Goal: Task Accomplishment & Management: Manage account settings

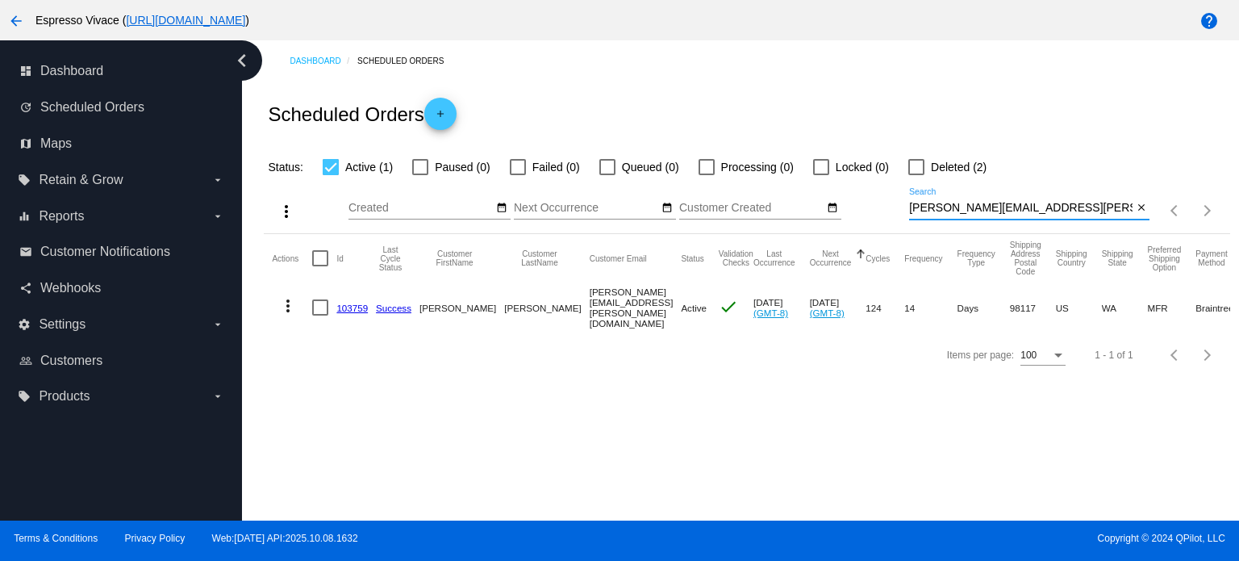
drag, startPoint x: 1054, startPoint y: 207, endPoint x: 861, endPoint y: 191, distance: 193.4
click at [869, 188] on div "more_vert Oct Jan Feb Mar [DATE]" at bounding box center [746, 205] width 965 height 57
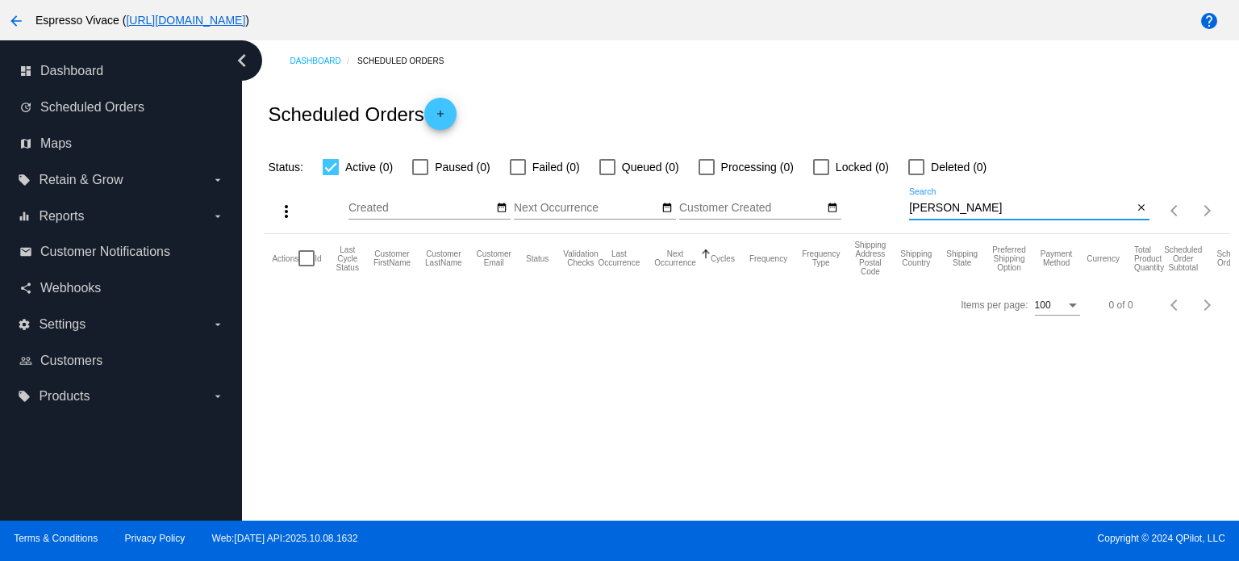
drag, startPoint x: 999, startPoint y: 206, endPoint x: 867, endPoint y: 201, distance: 131.6
click at [867, 201] on div "more_vert Oct Jan Feb Mar [DATE]" at bounding box center [746, 205] width 965 height 57
drag, startPoint x: 867, startPoint y: 202, endPoint x: 842, endPoint y: 198, distance: 25.2
click at [844, 199] on div "more_vert Oct Jan Feb Mar [DATE]" at bounding box center [746, 205] width 965 height 57
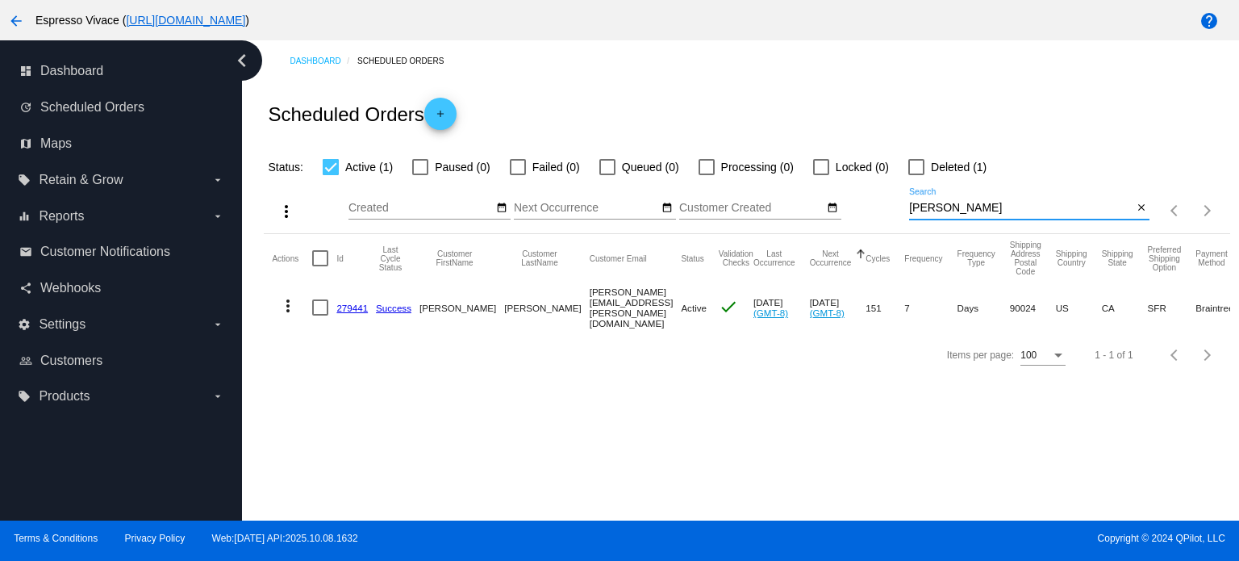
type input "[PERSON_NAME]"
drag, startPoint x: 523, startPoint y: 304, endPoint x: 623, endPoint y: 304, distance: 100.0
click at [623, 304] on mat-cell "[PERSON_NAME][EMAIL_ADDRESS][PERSON_NAME][DOMAIN_NAME]" at bounding box center [636, 307] width 92 height 50
copy mat-cell "[PERSON_NAME][EMAIL_ADDRESS][PERSON_NAME][DOMAIN_NAME]"
click at [734, 386] on div "Dashboard Scheduled Orders Scheduled Orders add Status: Active (1) Paused (0) F…" at bounding box center [740, 280] width 997 height 480
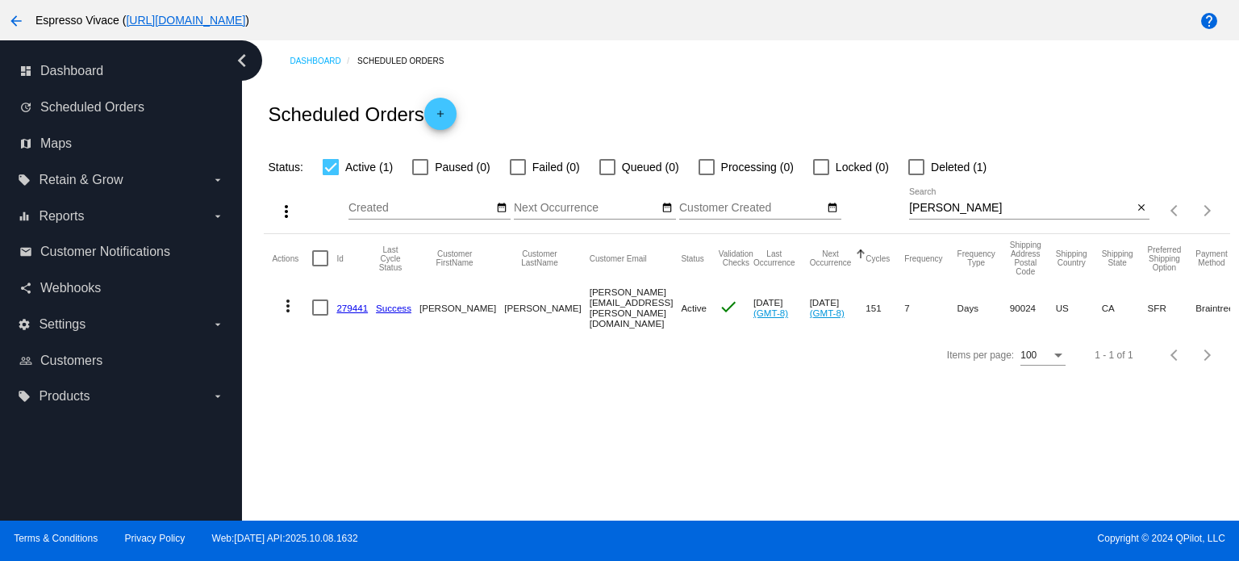
drag, startPoint x: 620, startPoint y: 302, endPoint x: 523, endPoint y: 302, distance: 96.8
click at [590, 302] on mat-cell "[PERSON_NAME][EMAIL_ADDRESS][PERSON_NAME][DOMAIN_NAME]" at bounding box center [636, 307] width 92 height 50
copy mat-cell "[PERSON_NAME][EMAIL_ADDRESS][PERSON_NAME][DOMAIN_NAME]"
click at [698, 374] on div "Items per page: 100 1 - 1 of 1" at bounding box center [746, 354] width 965 height 45
click at [345, 305] on link "279441" at bounding box center [351, 307] width 31 height 10
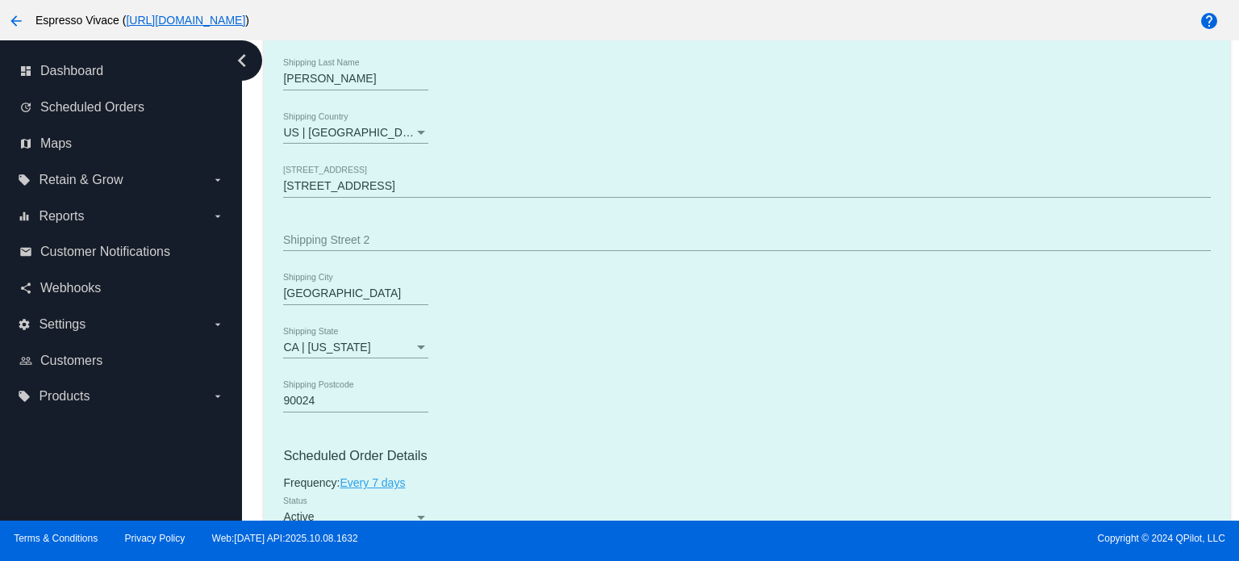
scroll to position [726, 0]
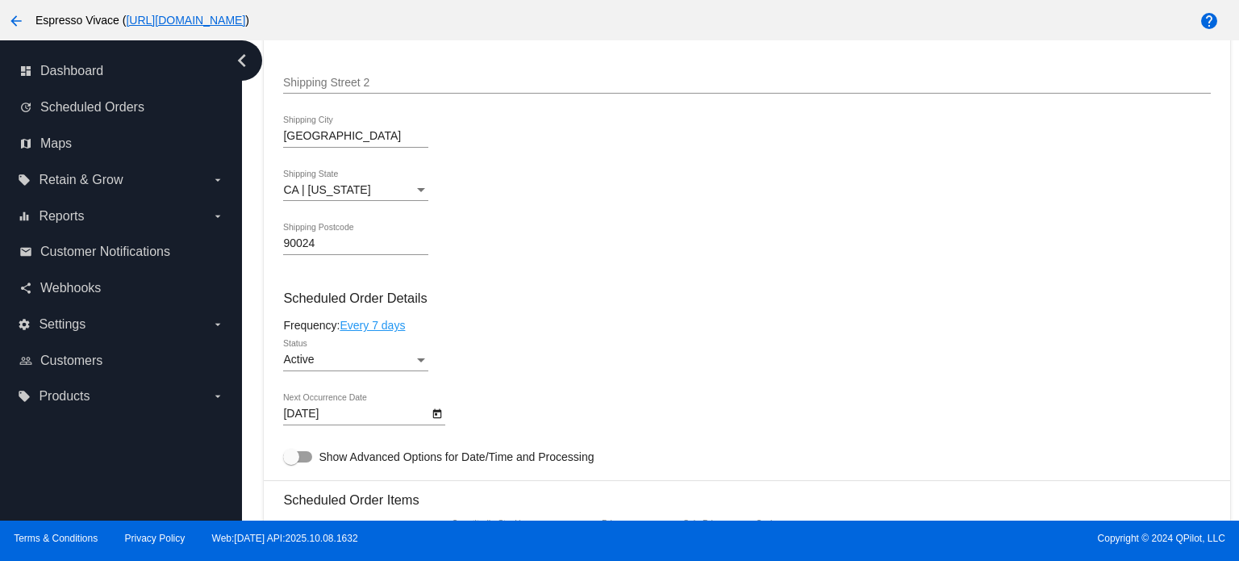
click at [386, 412] on body "arrow_back Espresso Vivace ( [URL][DOMAIN_NAME] ) help dashboard Dashboard upda…" at bounding box center [619, 280] width 1239 height 561
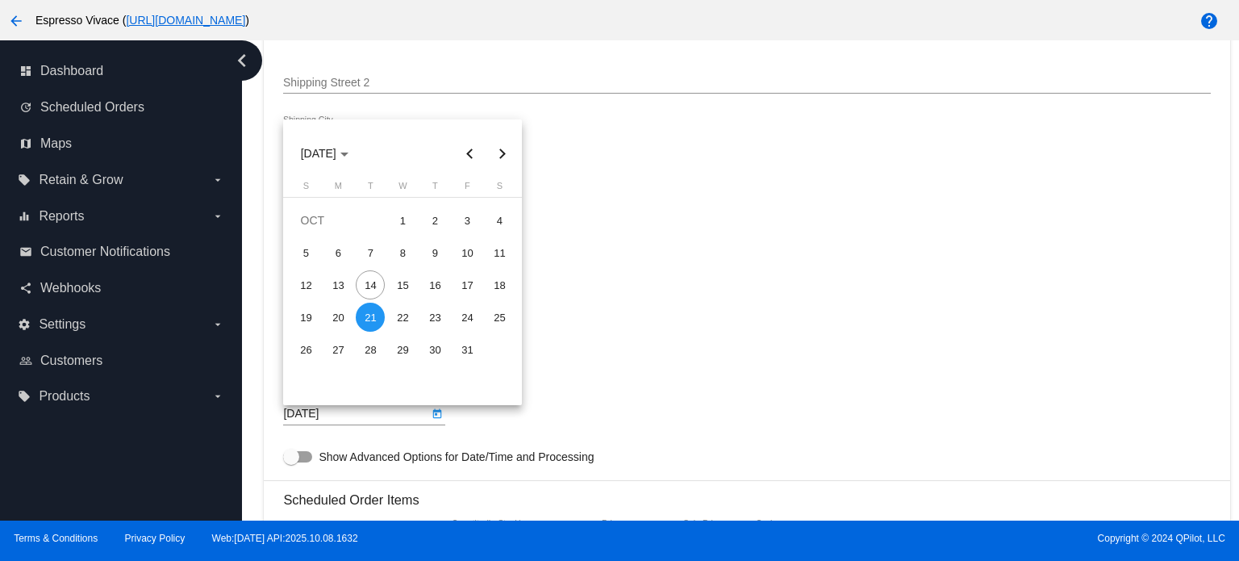
click at [377, 321] on div "21" at bounding box center [370, 316] width 29 height 29
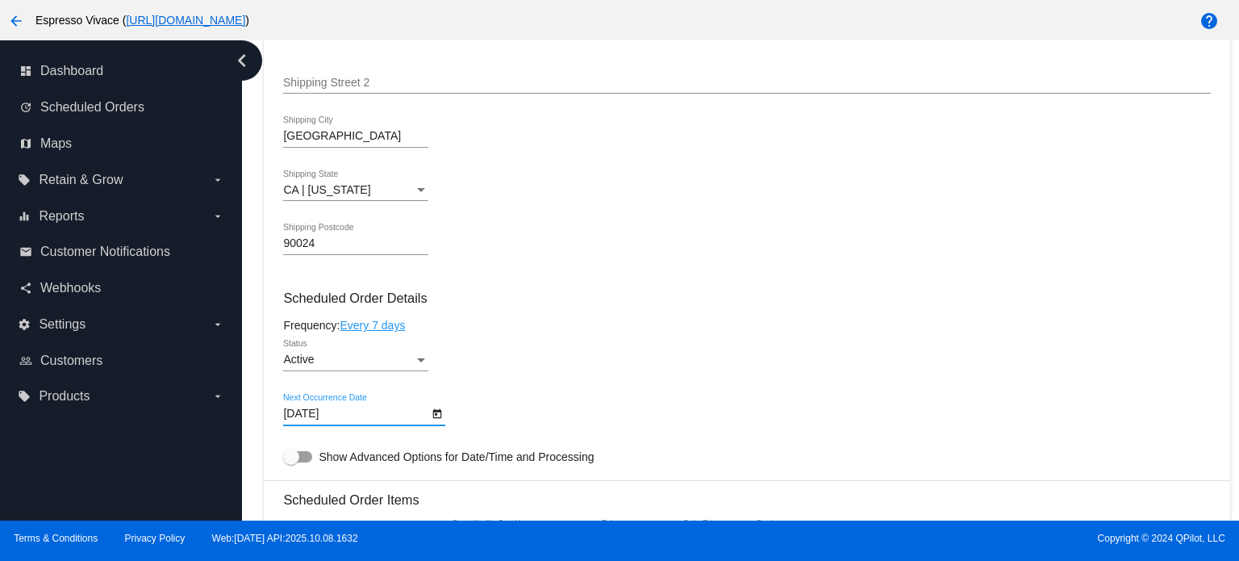
click at [306, 462] on div at bounding box center [297, 456] width 29 height 11
click at [291, 463] on input "Show Advanced Options for Date/Time and Processing" at bounding box center [290, 462] width 1 height 1
checkbox input "true"
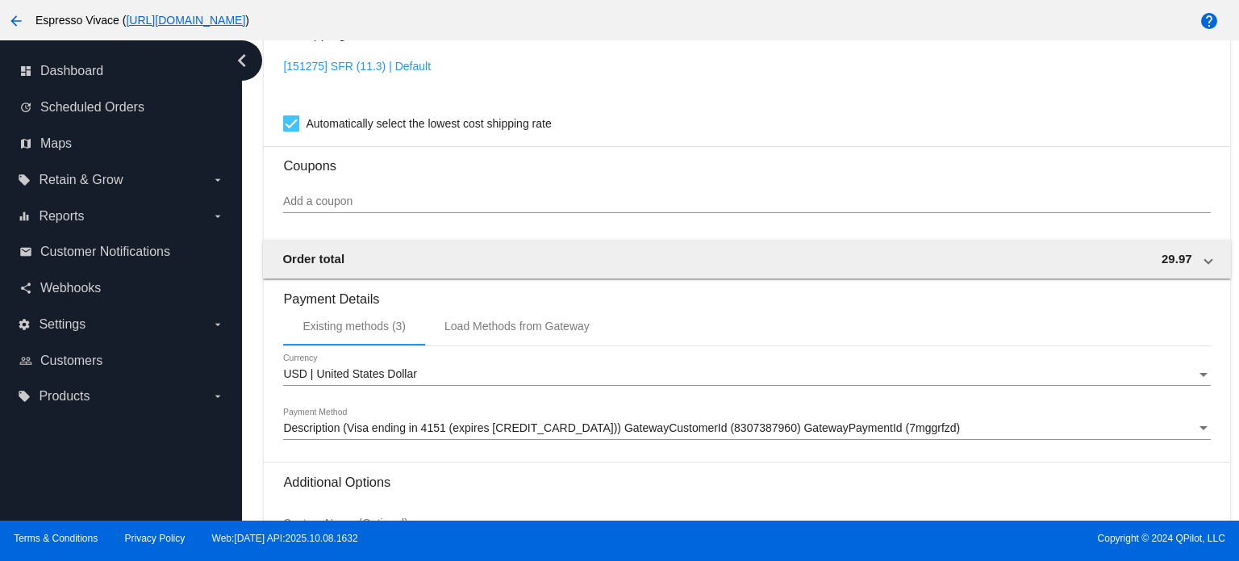
scroll to position [1886, 0]
